Goal: Obtain resource: Obtain resource

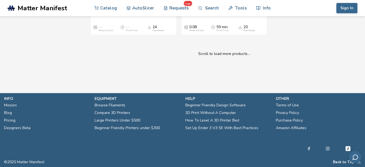
scroll to position [6793, 0]
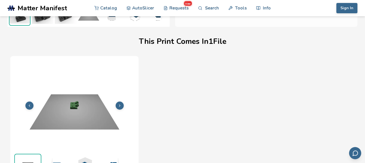
click at [114, 105] on img at bounding box center [74, 105] width 123 height 92
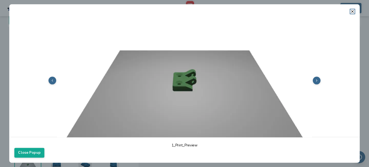
scroll to position [81, 0]
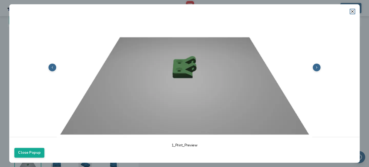
click at [313, 64] on button at bounding box center [317, 68] width 8 height 8
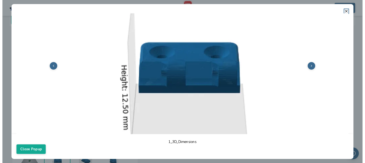
scroll to position [164, 0]
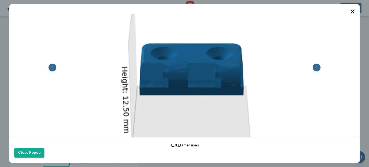
click at [316, 68] on button at bounding box center [317, 68] width 8 height 8
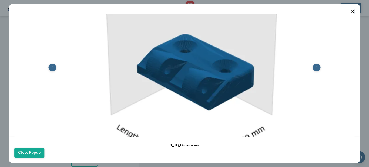
click at [316, 68] on button at bounding box center [317, 68] width 8 height 8
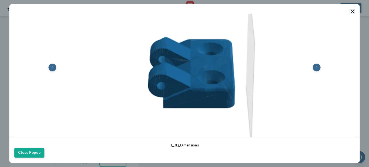
click at [316, 68] on button at bounding box center [317, 68] width 8 height 8
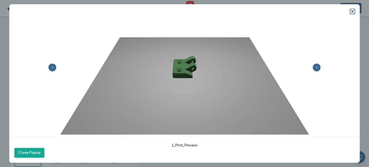
click at [316, 68] on button at bounding box center [317, 68] width 8 height 8
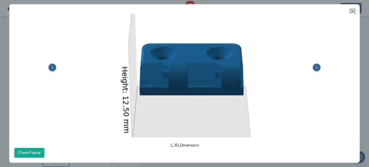
click at [316, 68] on button at bounding box center [317, 68] width 8 height 8
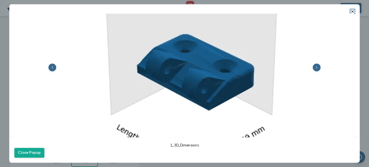
click at [316, 68] on button at bounding box center [317, 68] width 8 height 8
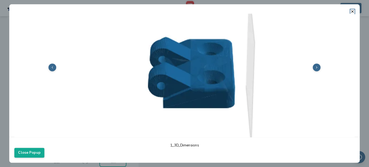
click at [316, 68] on button at bounding box center [317, 68] width 8 height 8
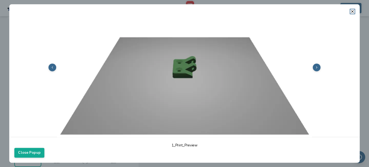
click at [316, 66] on polyline at bounding box center [316, 67] width 1 height 2
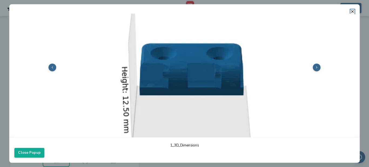
click at [316, 66] on polyline at bounding box center [316, 67] width 1 height 2
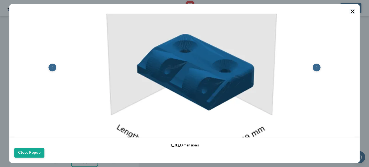
click at [316, 66] on polyline at bounding box center [316, 67] width 1 height 2
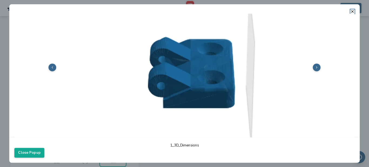
click at [316, 66] on polyline at bounding box center [316, 67] width 1 height 2
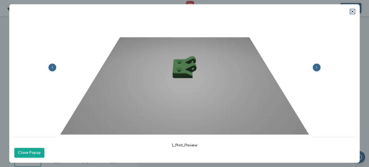
click at [316, 66] on polyline at bounding box center [316, 67] width 1 height 2
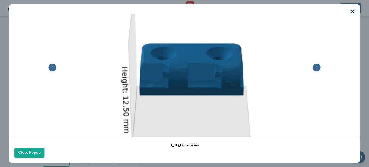
click at [315, 66] on icon at bounding box center [317, 68] width 4 height 4
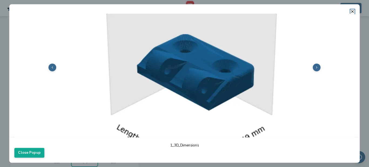
click at [315, 66] on icon at bounding box center [317, 68] width 4 height 4
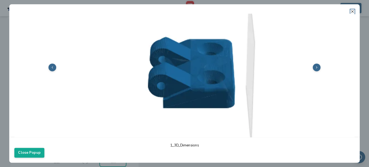
click at [351, 11] on icon at bounding box center [352, 11] width 4 height 4
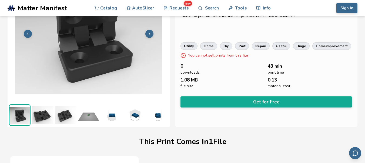
scroll to position [2, 0]
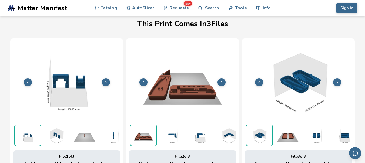
scroll to position [183, 0]
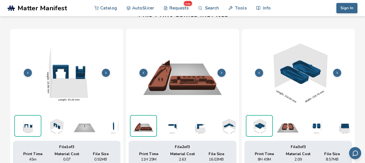
click at [225, 73] on button at bounding box center [222, 73] width 8 height 8
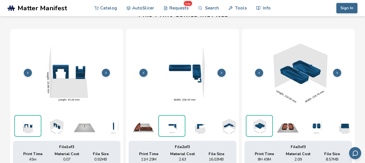
click at [223, 73] on button at bounding box center [222, 73] width 8 height 8
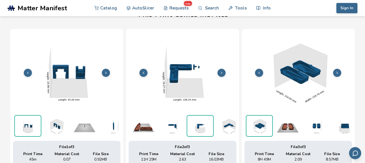
scroll to position [0, 7]
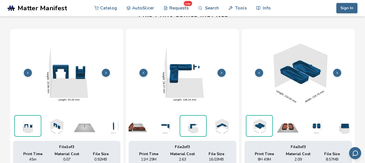
click at [223, 72] on button at bounding box center [222, 73] width 8 height 8
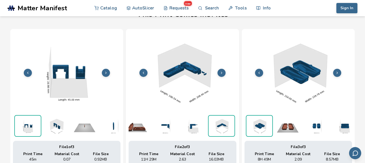
click at [223, 72] on button at bounding box center [222, 73] width 8 height 8
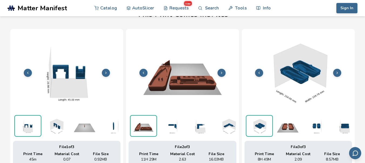
click at [223, 72] on icon at bounding box center [222, 73] width 4 height 4
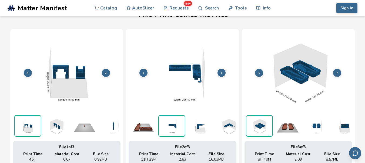
click at [223, 72] on icon at bounding box center [222, 73] width 4 height 4
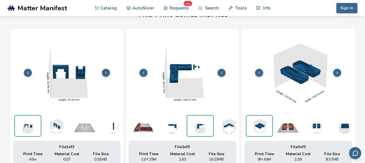
scroll to position [0, 7]
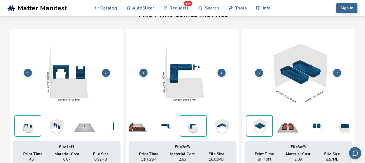
click at [223, 72] on button at bounding box center [222, 73] width 8 height 8
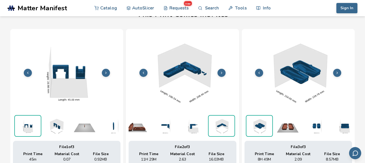
click at [186, 72] on img at bounding box center [183, 72] width 108 height 81
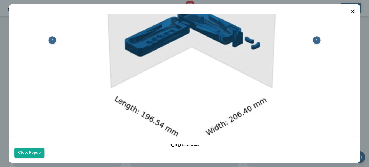
scroll to position [66, 0]
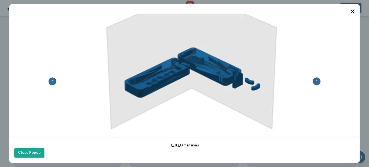
click at [315, 82] on button at bounding box center [317, 81] width 8 height 8
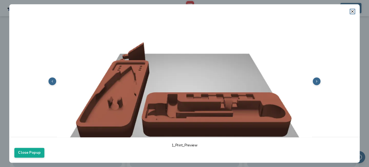
click at [313, 82] on button at bounding box center [317, 81] width 8 height 8
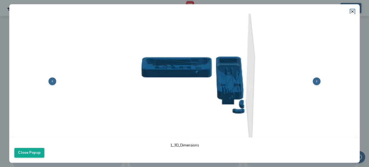
click at [313, 81] on button at bounding box center [317, 81] width 8 height 8
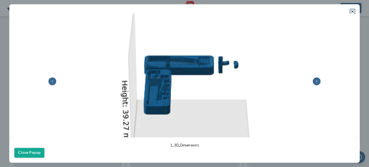
scroll to position [0, 6]
click at [313, 81] on button at bounding box center [317, 81] width 8 height 8
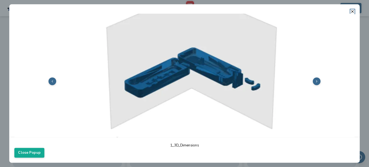
click at [313, 81] on button at bounding box center [317, 81] width 8 height 8
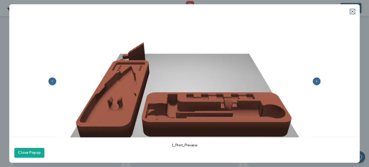
click at [352, 13] on icon at bounding box center [352, 11] width 4 height 4
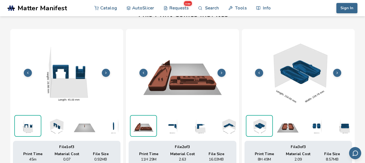
click at [306, 75] on img at bounding box center [299, 72] width 108 height 81
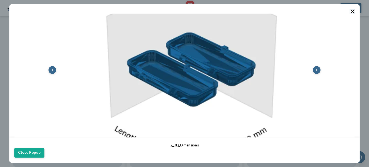
scroll to position [81, 0]
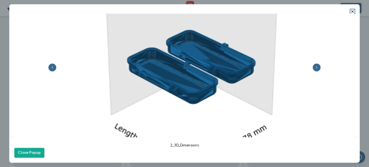
click at [315, 67] on icon at bounding box center [317, 68] width 4 height 4
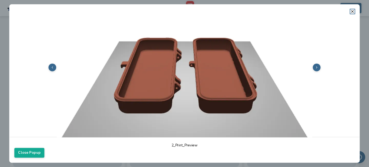
click at [313, 64] on button at bounding box center [317, 68] width 8 height 8
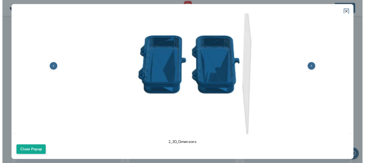
scroll to position [0, 6]
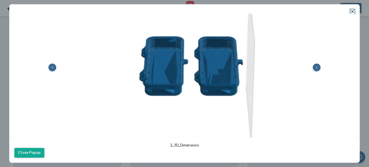
click at [313, 64] on button at bounding box center [317, 68] width 8 height 8
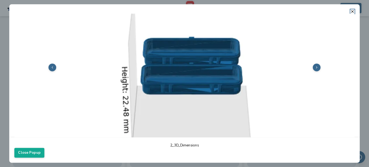
click at [353, 9] on header at bounding box center [184, 8] width 351 height 9
click at [352, 13] on icon at bounding box center [352, 11] width 4 height 4
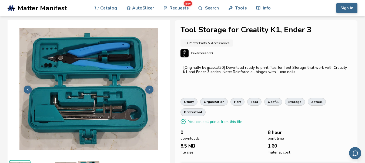
scroll to position [27, 0]
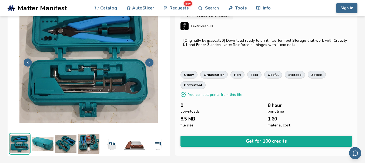
click at [277, 135] on button "Get for 100 credits" at bounding box center [267, 140] width 172 height 11
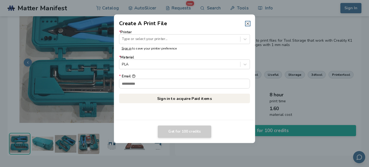
click at [247, 24] on icon at bounding box center [248, 23] width 4 height 4
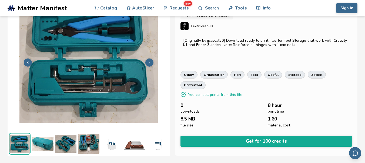
click at [17, 139] on img at bounding box center [19, 143] width 21 height 21
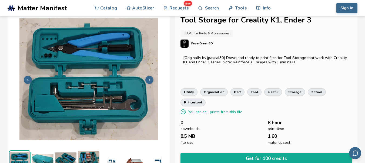
scroll to position [0, 0]
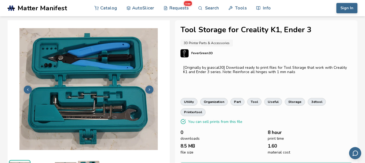
click at [151, 88] on icon at bounding box center [150, 90] width 4 height 4
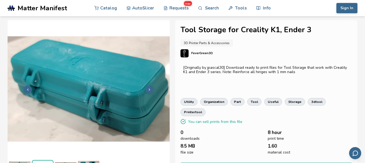
scroll to position [15, 0]
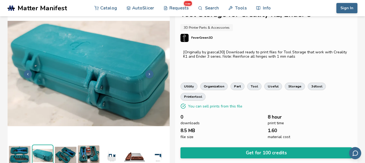
click at [150, 75] on button at bounding box center [149, 74] width 8 height 8
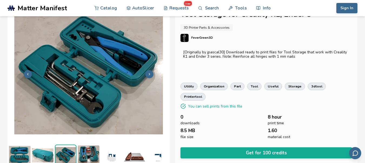
click at [150, 75] on button at bounding box center [149, 74] width 8 height 8
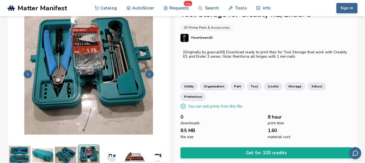
scroll to position [0, 2]
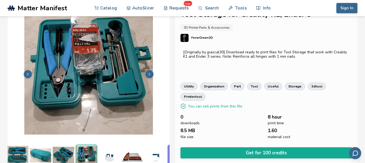
click at [148, 74] on icon at bounding box center [150, 74] width 4 height 4
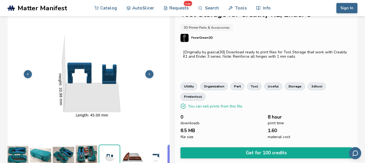
scroll to position [0, 25]
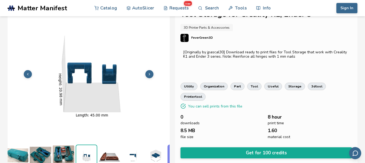
click at [148, 74] on icon at bounding box center [150, 74] width 4 height 4
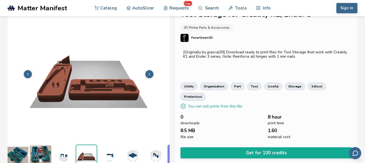
click at [148, 74] on icon at bounding box center [150, 74] width 4 height 4
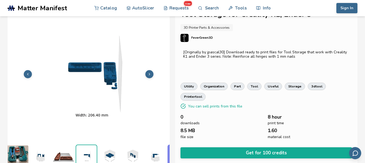
click at [148, 74] on icon at bounding box center [150, 74] width 4 height 4
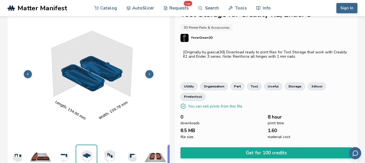
click at [148, 74] on icon at bounding box center [150, 74] width 4 height 4
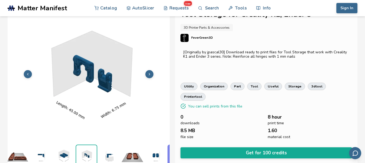
click at [148, 74] on icon at bounding box center [150, 74] width 4 height 4
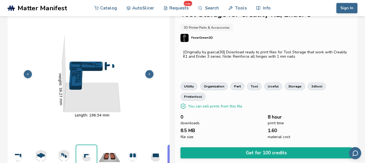
click at [148, 74] on icon at bounding box center [150, 74] width 4 height 4
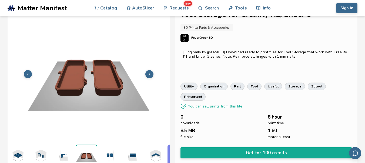
click at [148, 74] on icon at bounding box center [150, 74] width 4 height 4
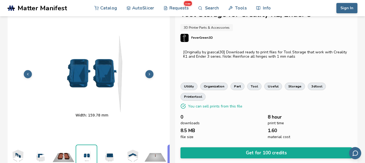
click at [148, 74] on icon at bounding box center [150, 74] width 4 height 4
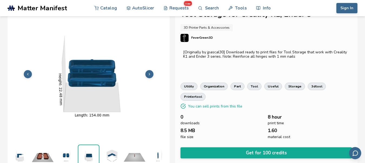
click at [148, 74] on icon at bounding box center [150, 74] width 4 height 4
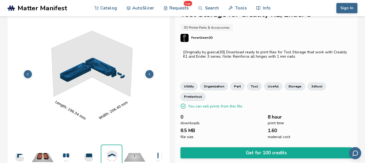
scroll to position [0, 211]
click at [148, 74] on icon at bounding box center [150, 74] width 4 height 4
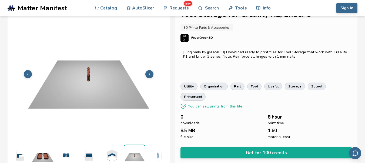
click at [148, 74] on icon at bounding box center [150, 74] width 4 height 4
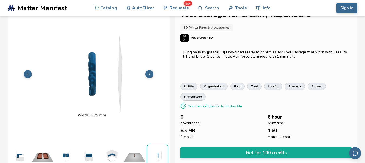
click at [148, 74] on icon at bounding box center [150, 74] width 4 height 4
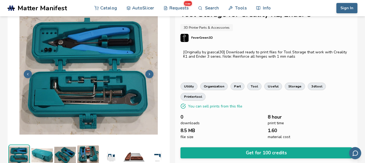
scroll to position [0, 0]
click at [148, 74] on icon at bounding box center [150, 74] width 4 height 4
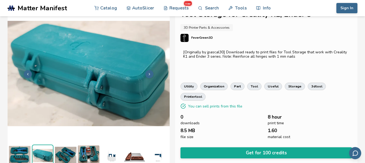
click at [148, 74] on icon at bounding box center [150, 74] width 4 height 4
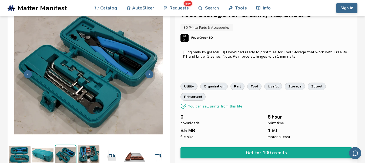
click at [148, 75] on button at bounding box center [149, 74] width 8 height 8
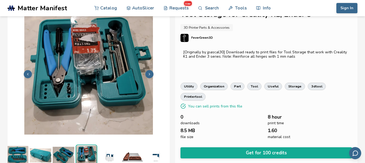
click at [151, 72] on icon at bounding box center [150, 74] width 4 height 4
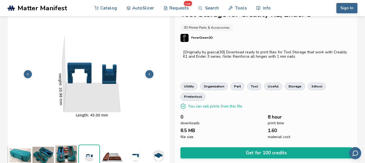
scroll to position [0, 25]
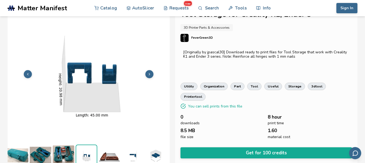
click at [28, 72] on icon at bounding box center [28, 74] width 4 height 4
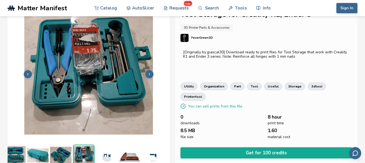
scroll to position [0, 2]
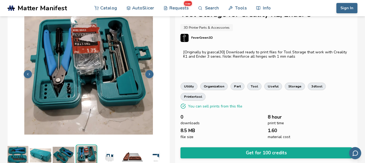
click at [71, 151] on img at bounding box center [64, 155] width 22 height 22
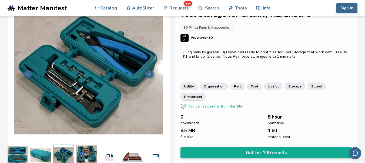
scroll to position [0, 0]
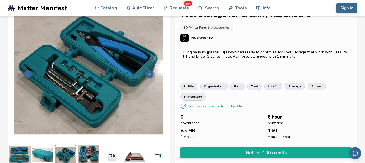
click at [153, 71] on button at bounding box center [149, 74] width 8 height 8
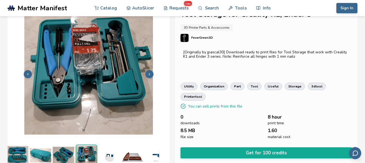
click at [153, 71] on button at bounding box center [149, 74] width 8 height 8
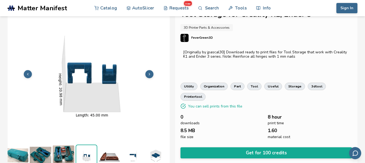
click at [153, 71] on button at bounding box center [149, 74] width 8 height 8
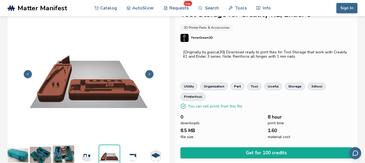
scroll to position [0, 48]
